Goal: Check status

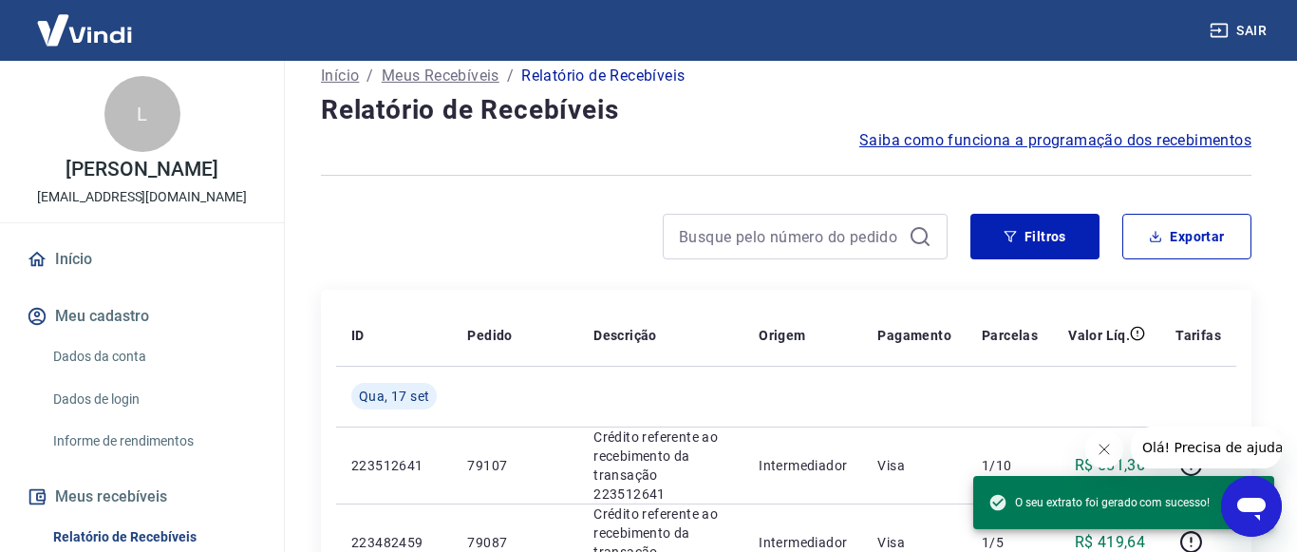
scroll to position [41, 0]
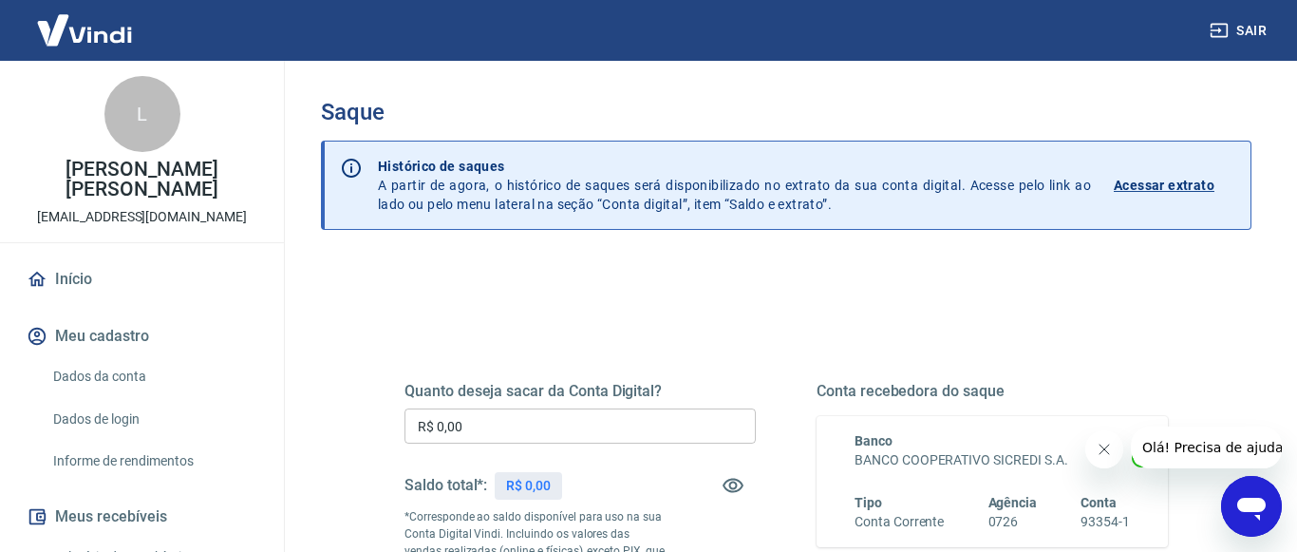
click at [1182, 189] on p "Acessar extrato" at bounding box center [1163, 185] width 101 height 19
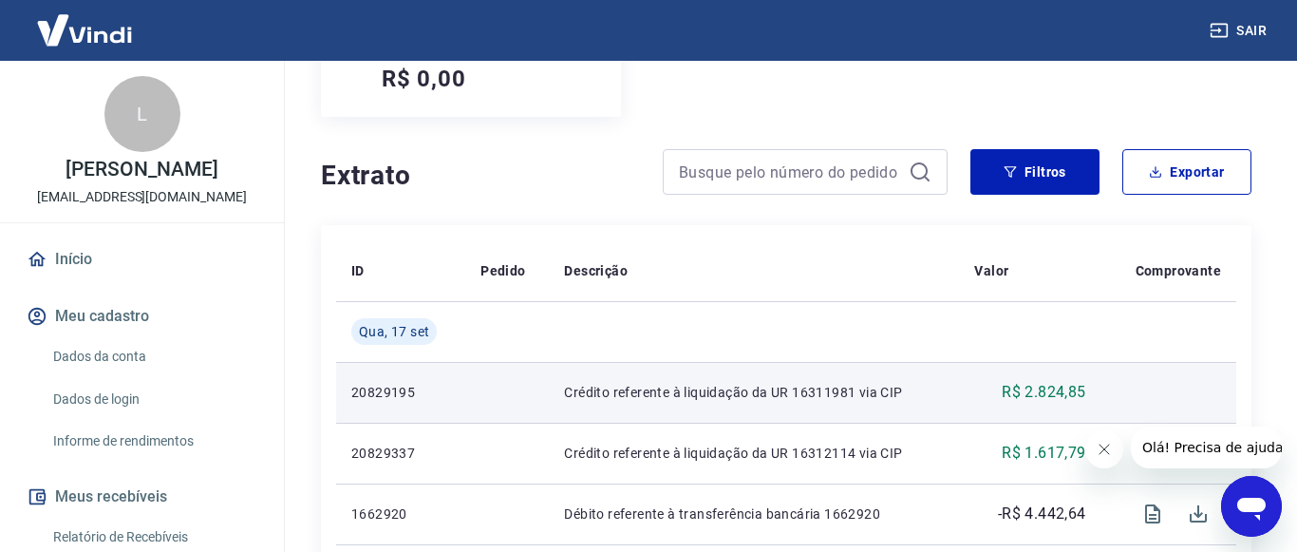
scroll to position [387, 0]
